Goal: Navigation & Orientation: Find specific page/section

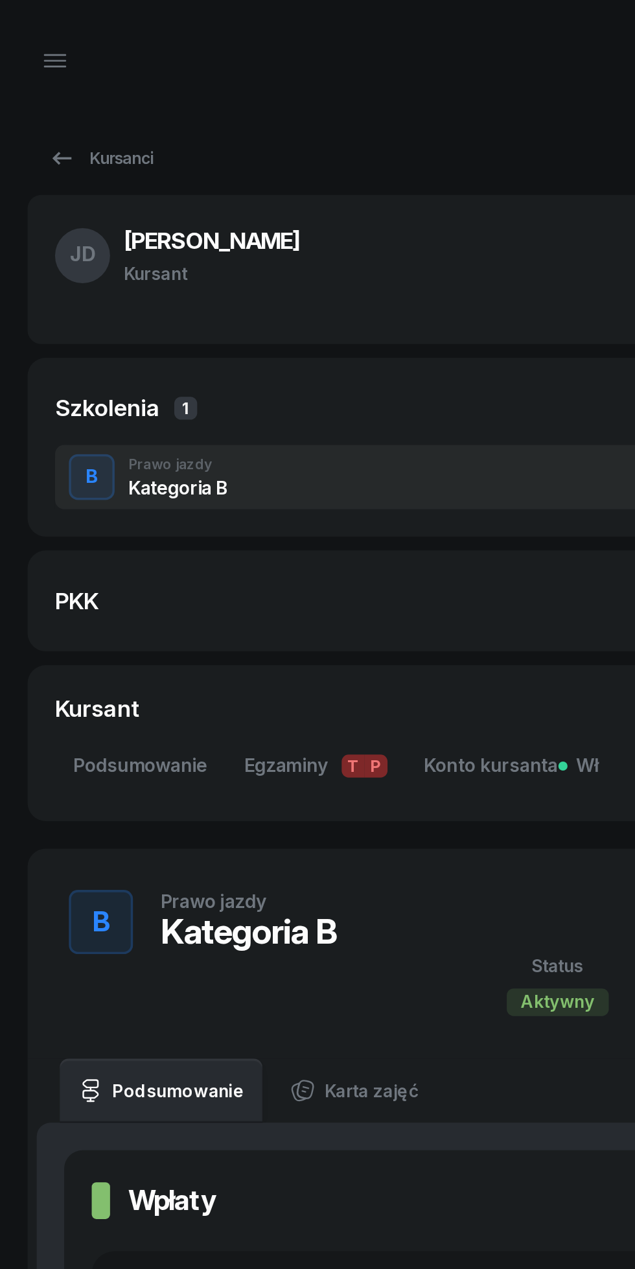
click at [37, 87] on icon at bounding box center [35, 90] width 16 height 16
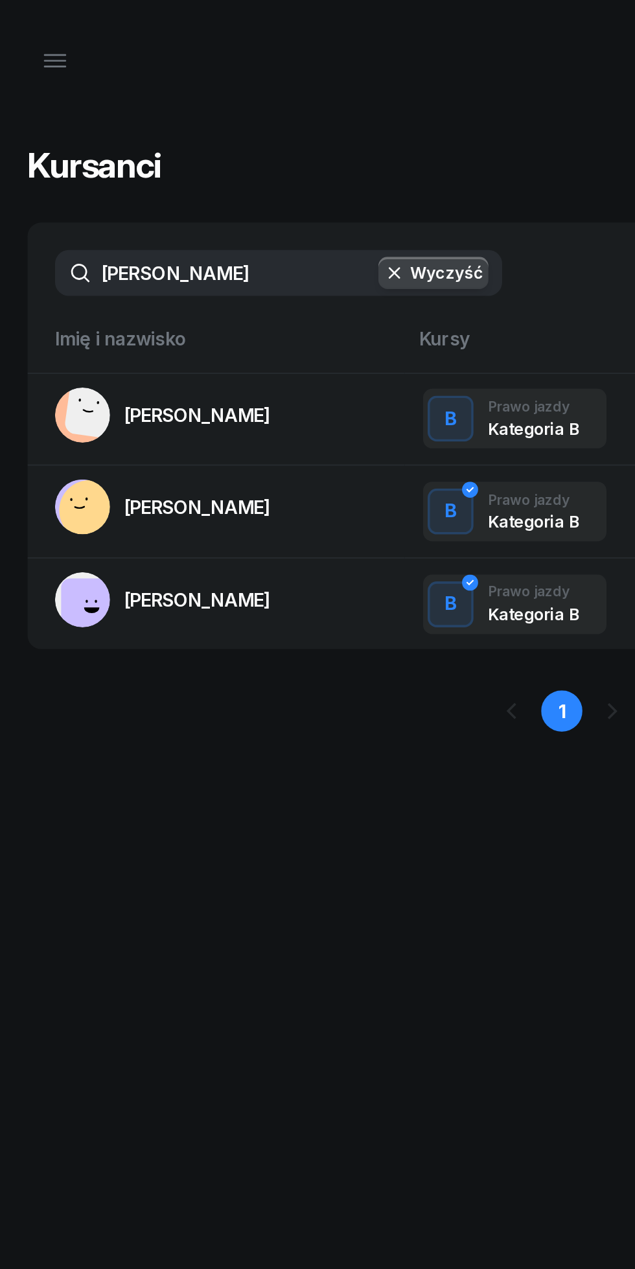
click at [31, 34] on icon "button" at bounding box center [31, 34] width 12 height 0
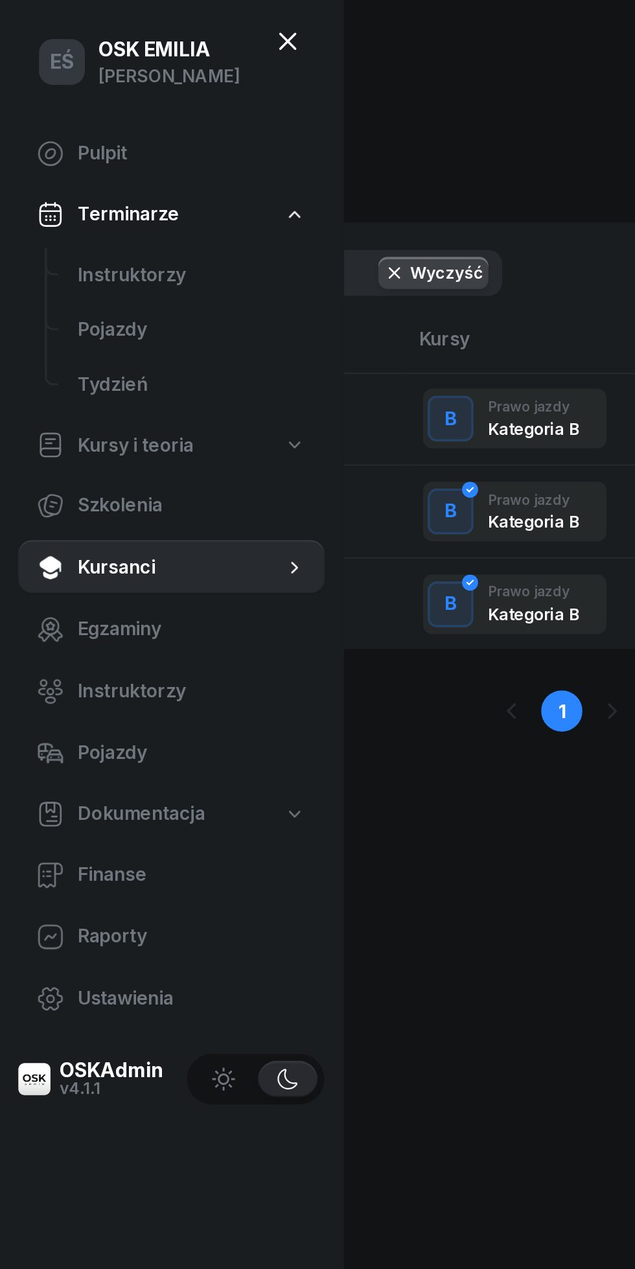
click at [71, 152] on span "Instruktorzy" at bounding box center [108, 155] width 129 height 17
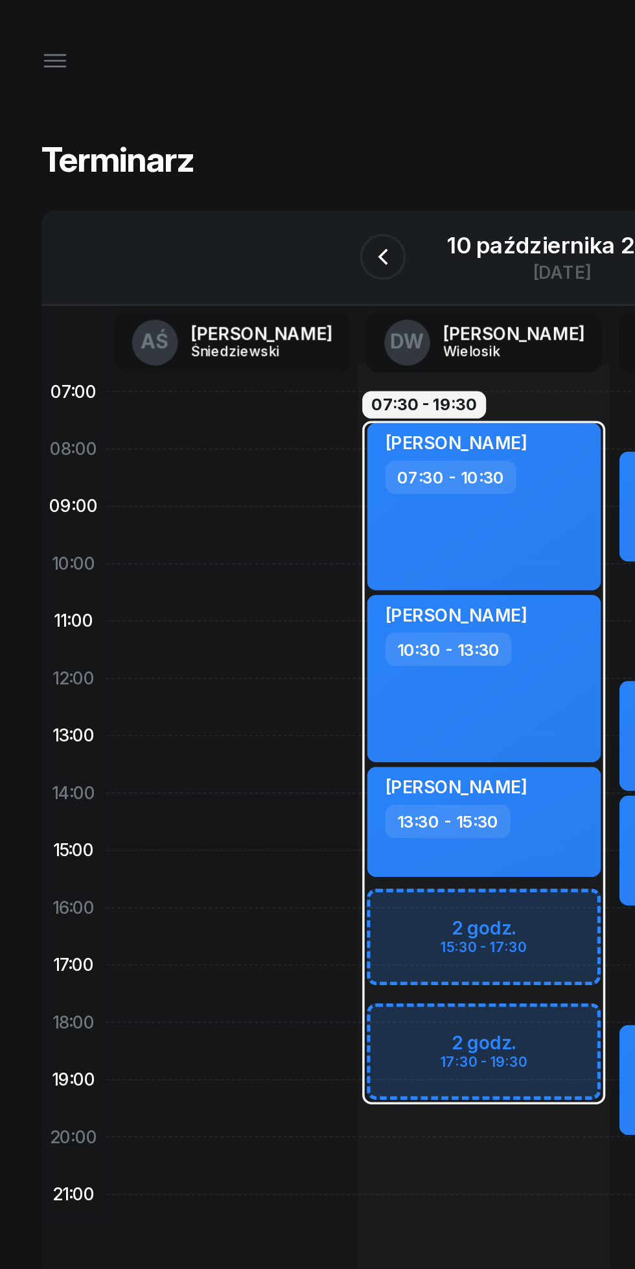
scroll to position [0, 18]
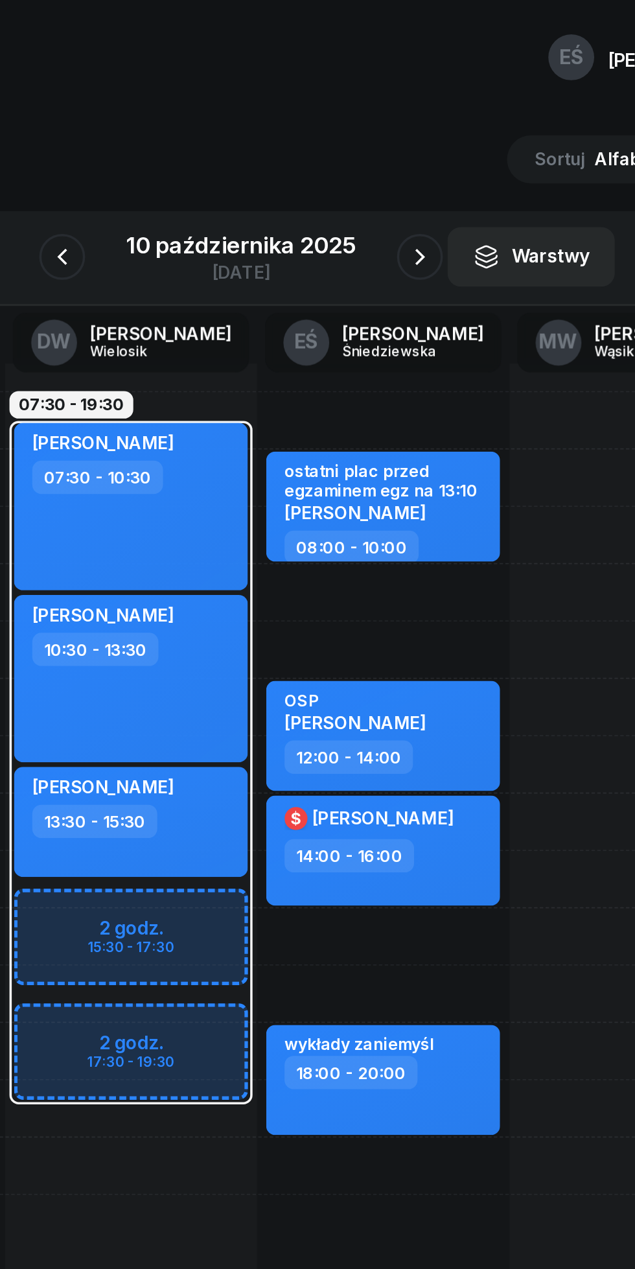
click at [416, 141] on icon "button" at bounding box center [418, 145] width 5 height 9
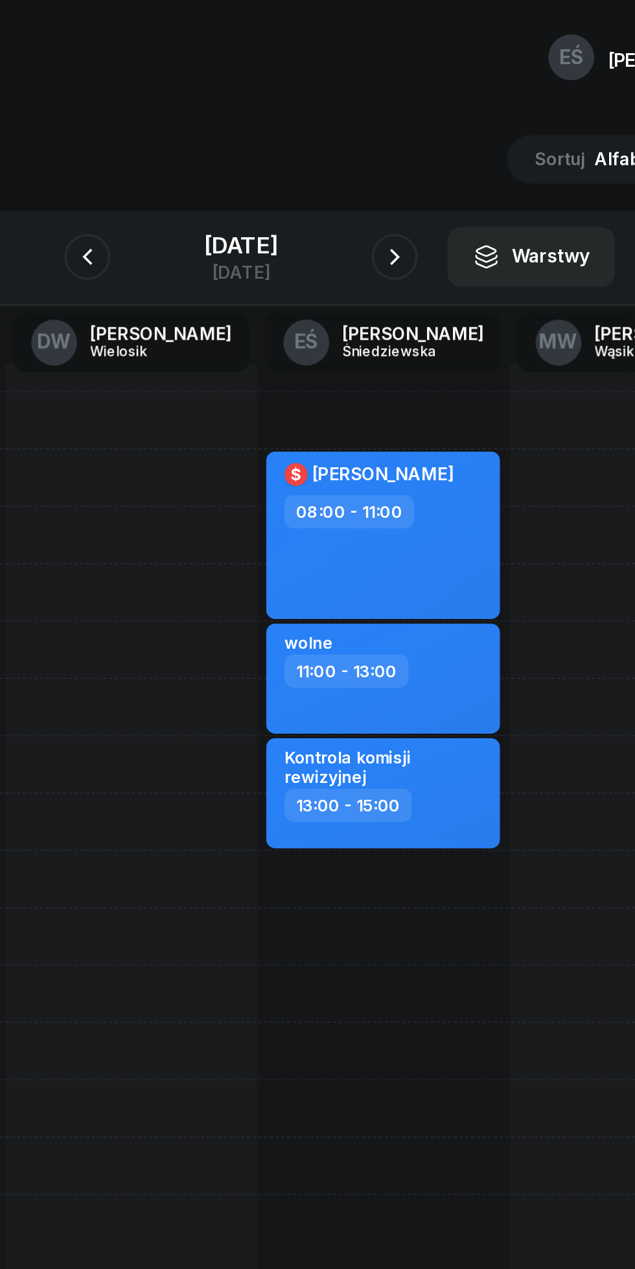
click at [223, 145] on icon "button" at bounding box center [231, 145] width 16 height 16
